Goal: Task Accomplishment & Management: Complete application form

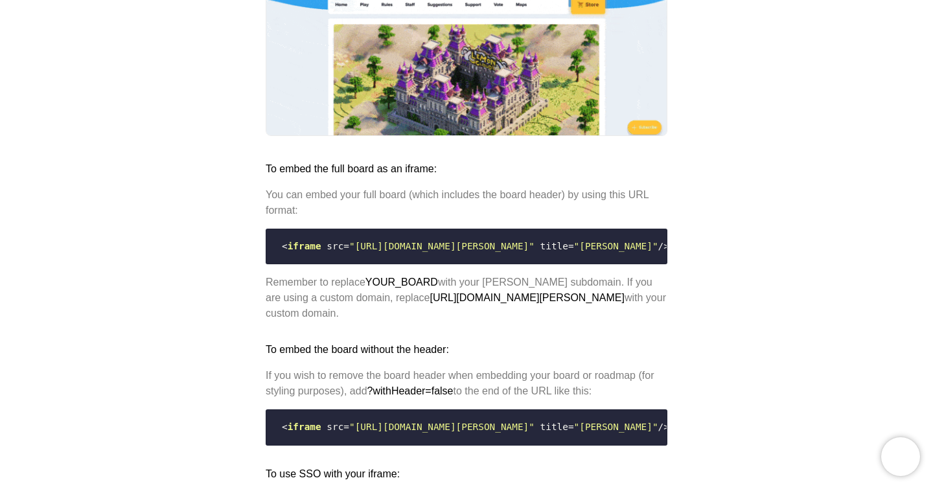
scroll to position [949, 0]
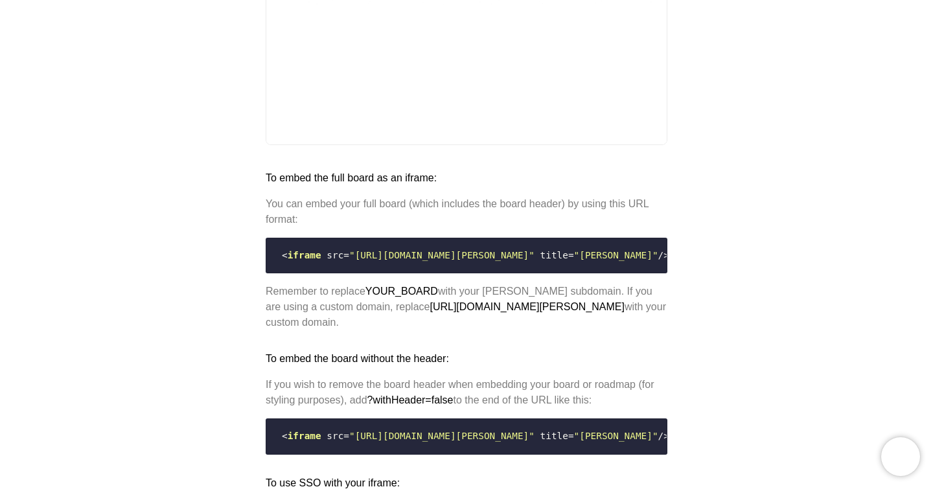
drag, startPoint x: 355, startPoint y: 296, endPoint x: 542, endPoint y: 296, distance: 187.9
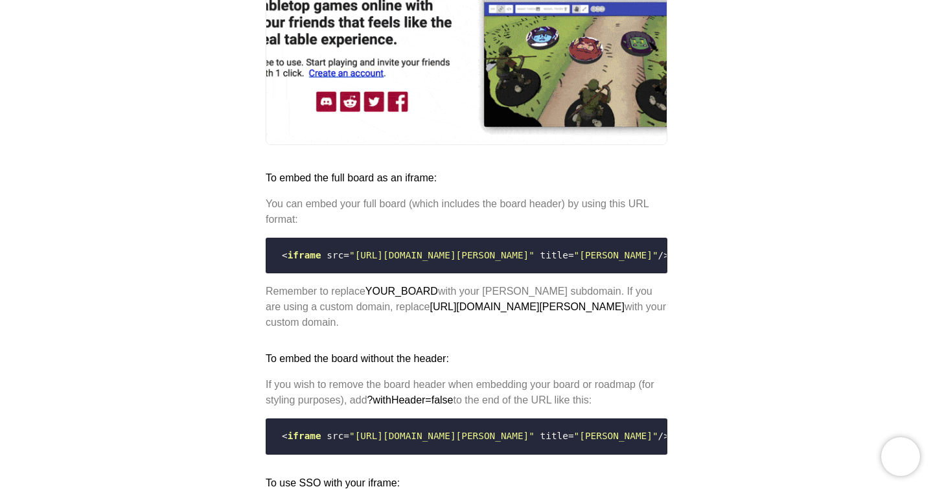
click at [535, 261] on span ""[URL][DOMAIN_NAME][PERSON_NAME]"" at bounding box center [441, 255] width 185 height 10
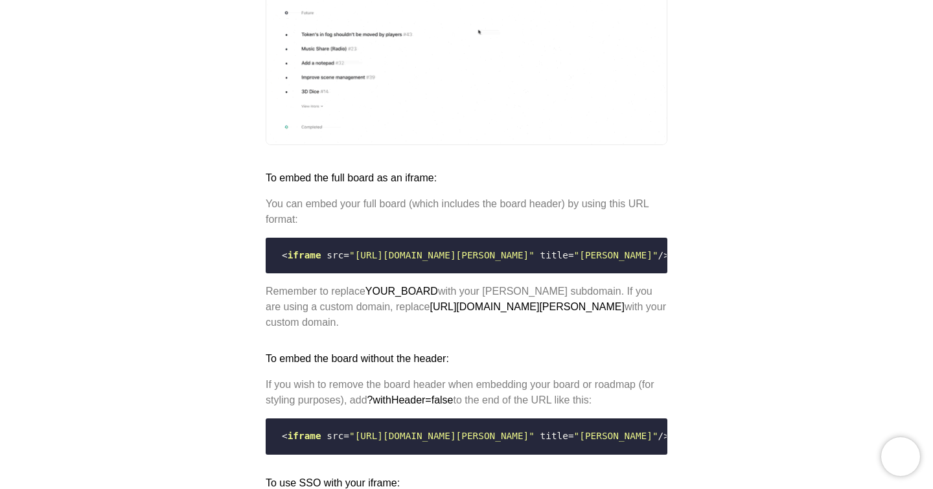
copy span "[URL][DOMAIN_NAME][PERSON_NAME]"
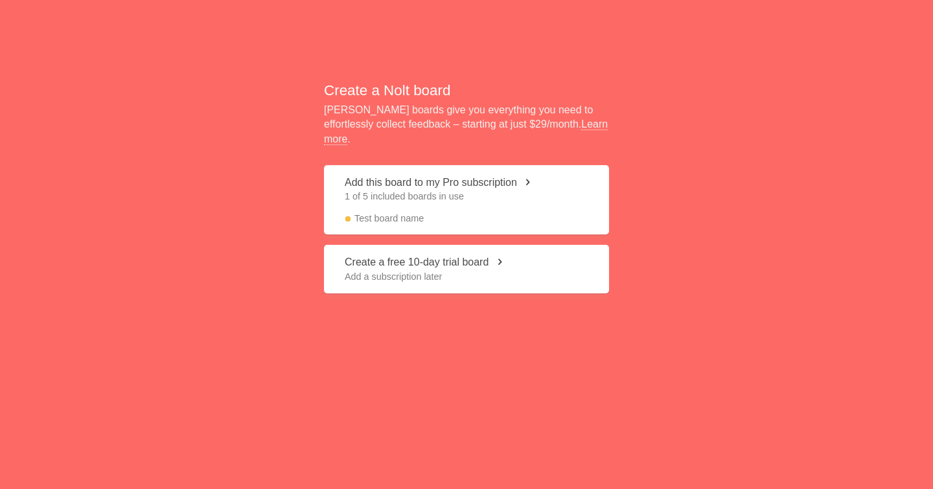
click at [480, 182] on button "Add this board to my Pro subscription 1 of 5 included boards in use Test board …" at bounding box center [466, 199] width 285 height 69
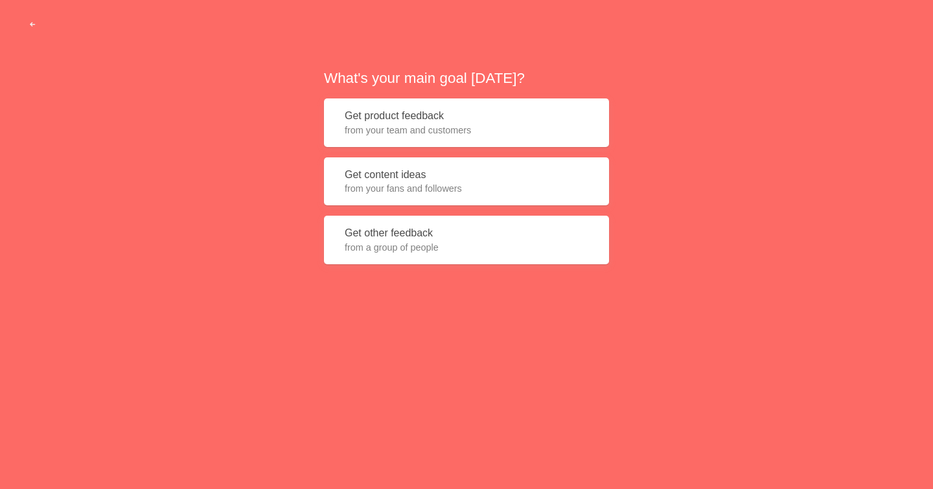
click at [461, 117] on button "Get product feedback from your team and customers" at bounding box center [466, 123] width 285 height 49
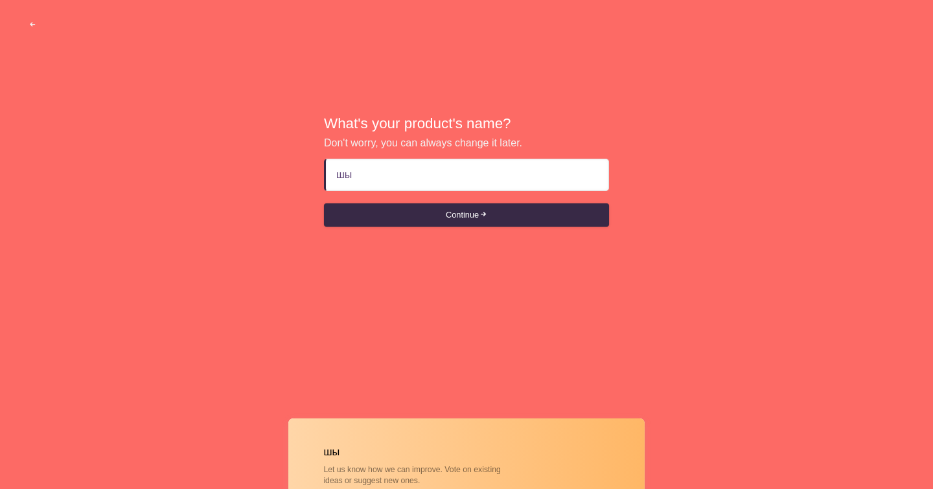
type input "ш"
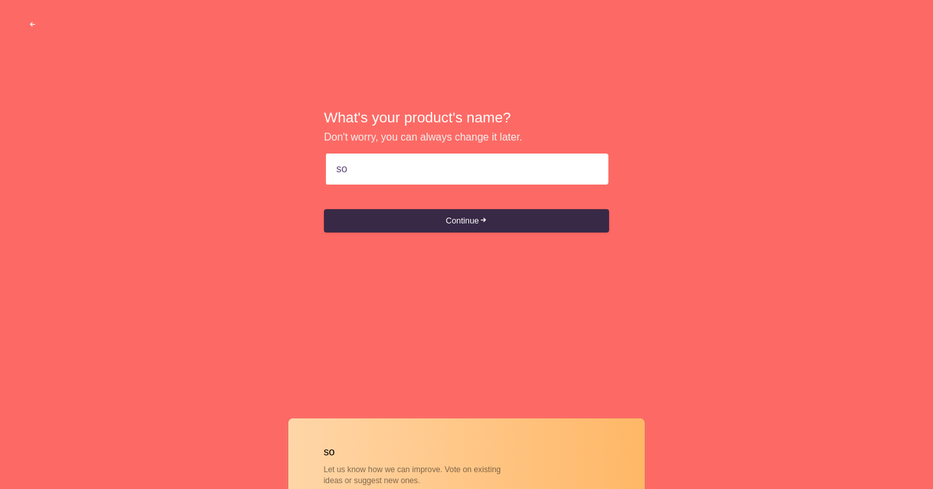
type input "s"
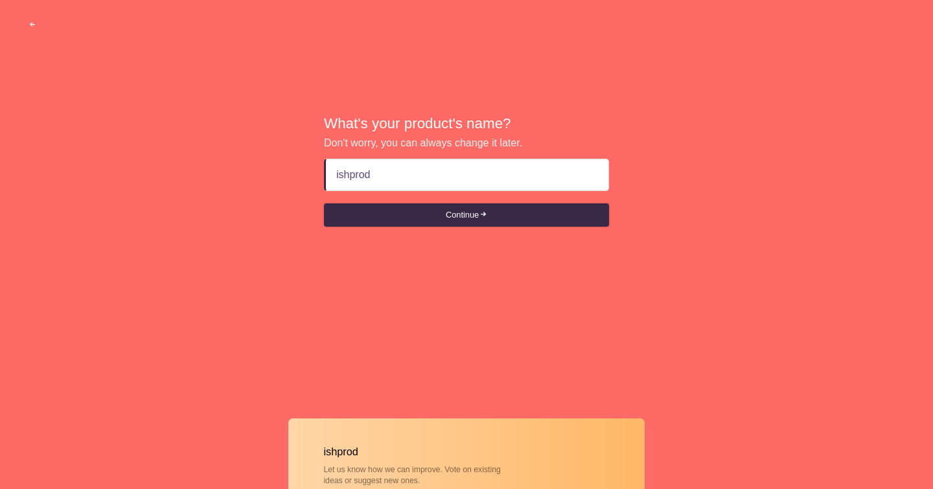
type input "ishprod"
click at [500, 219] on button "Continue" at bounding box center [466, 215] width 285 height 23
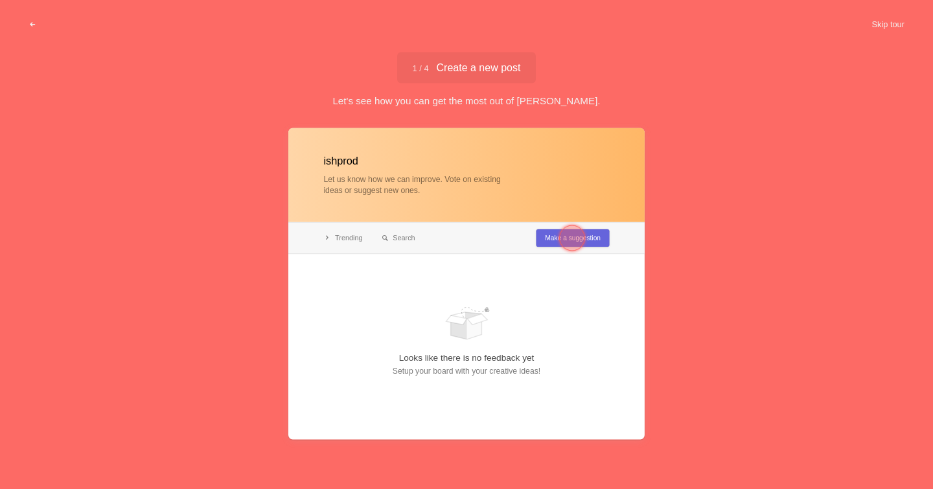
click at [567, 240] on div at bounding box center [572, 238] width 26 height 26
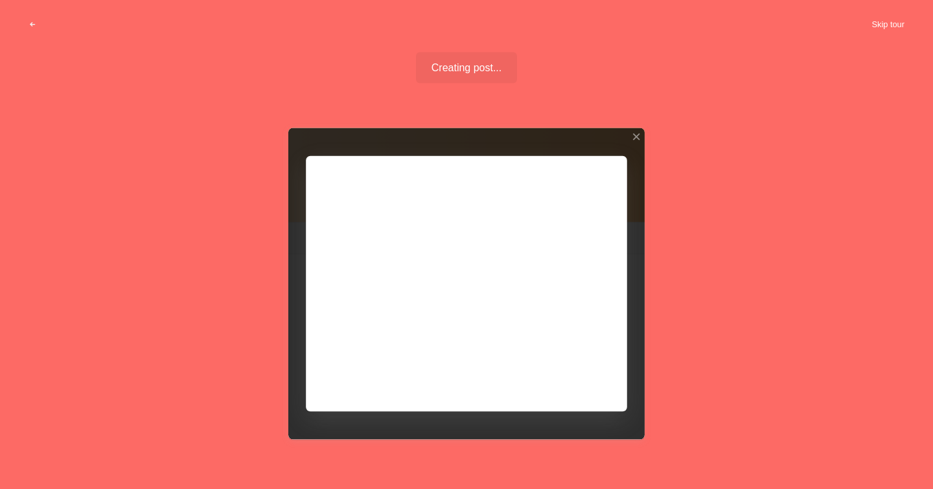
click at [881, 23] on button "Skip tour" at bounding box center [888, 24] width 64 height 23
